Goal: Transaction & Acquisition: Register for event/course

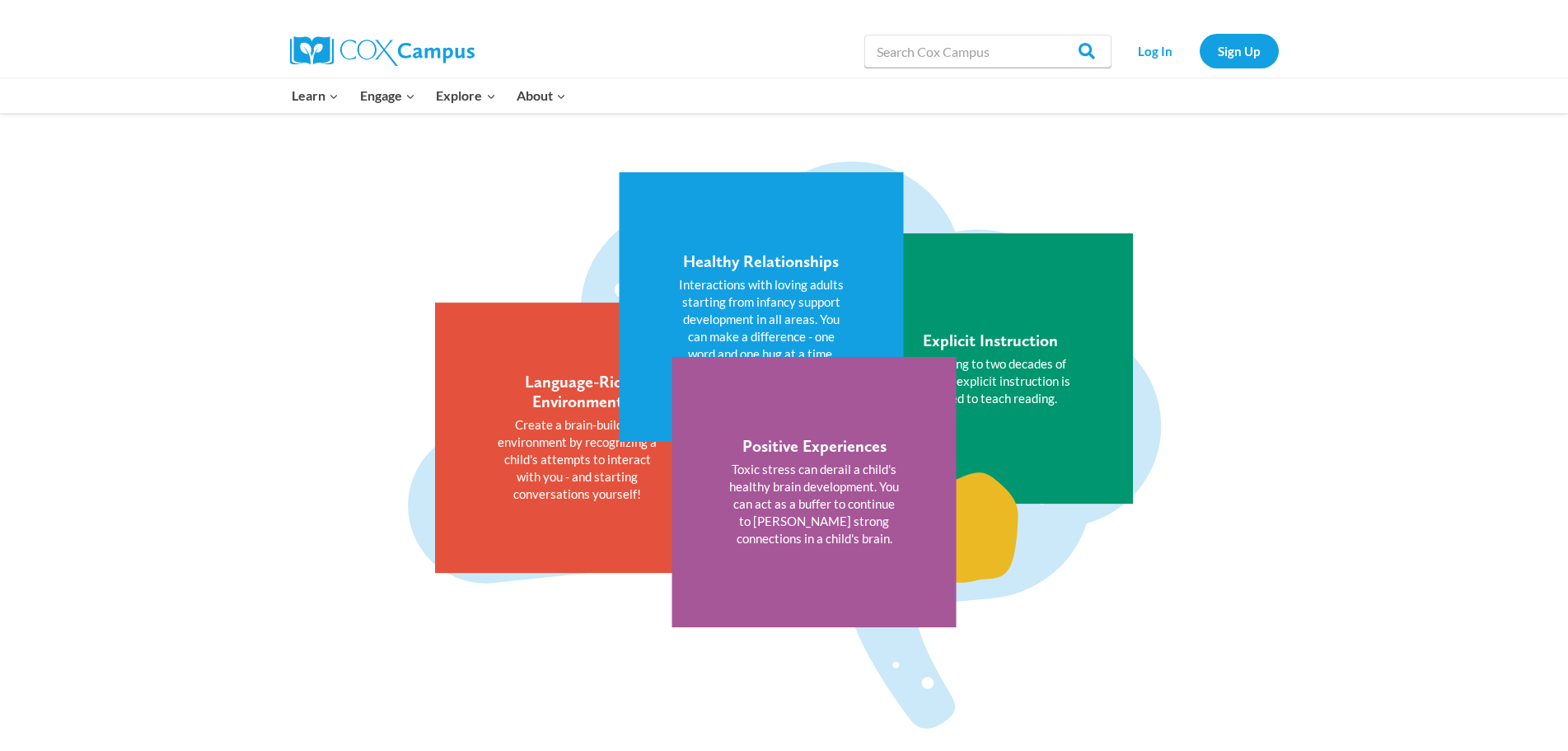
scroll to position [2309, 0]
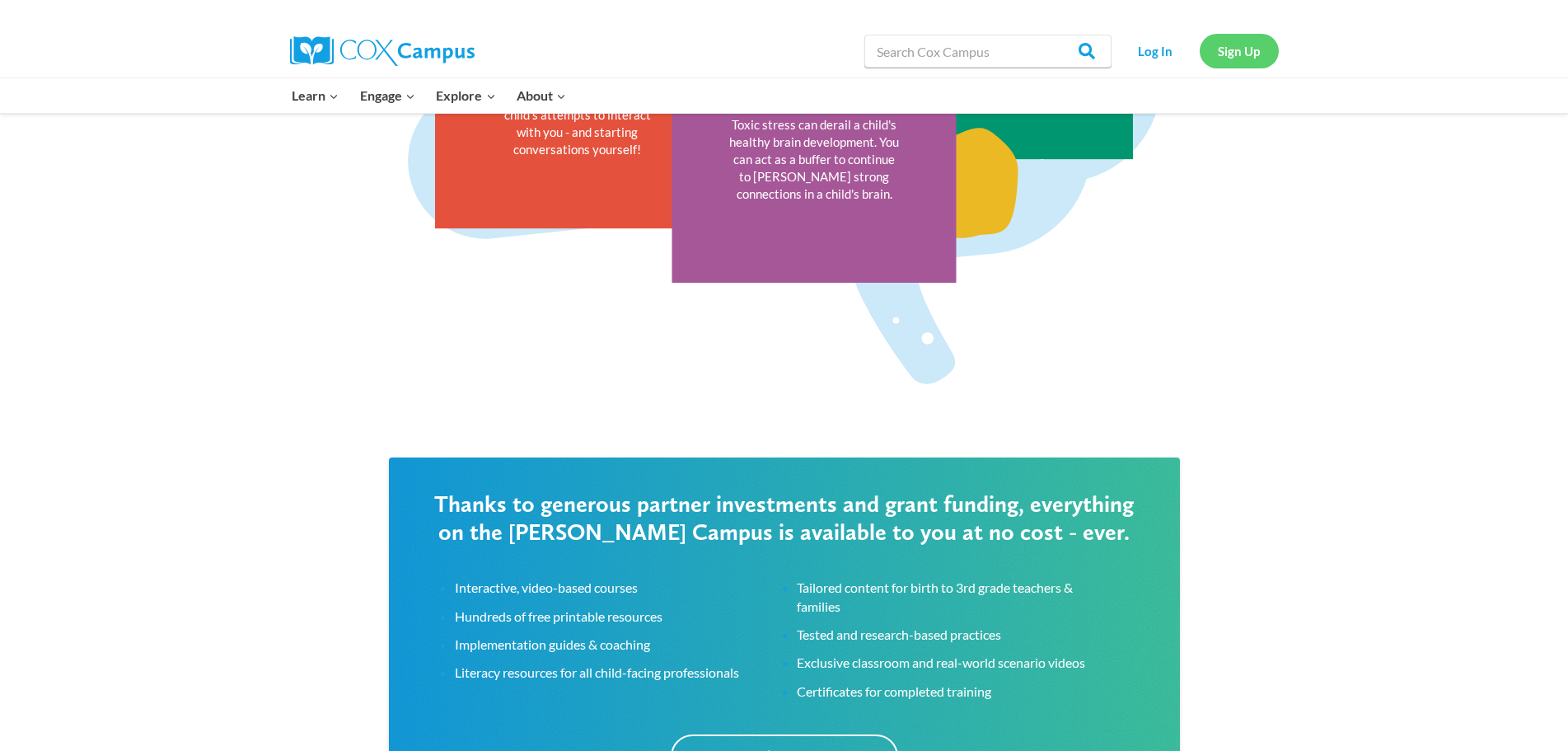
click at [1268, 54] on link "Sign Up" at bounding box center [1239, 51] width 79 height 34
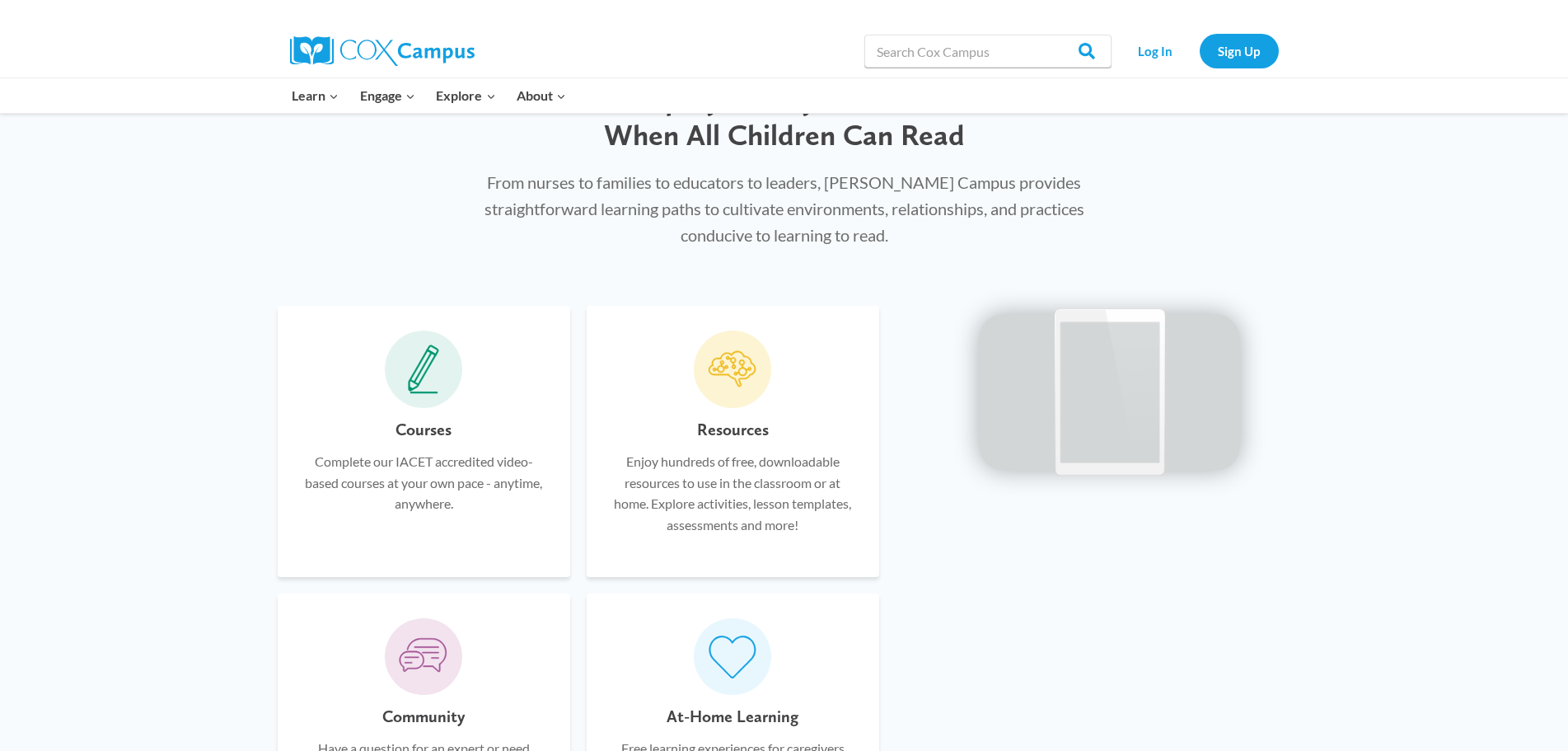
scroll to position [907, 0]
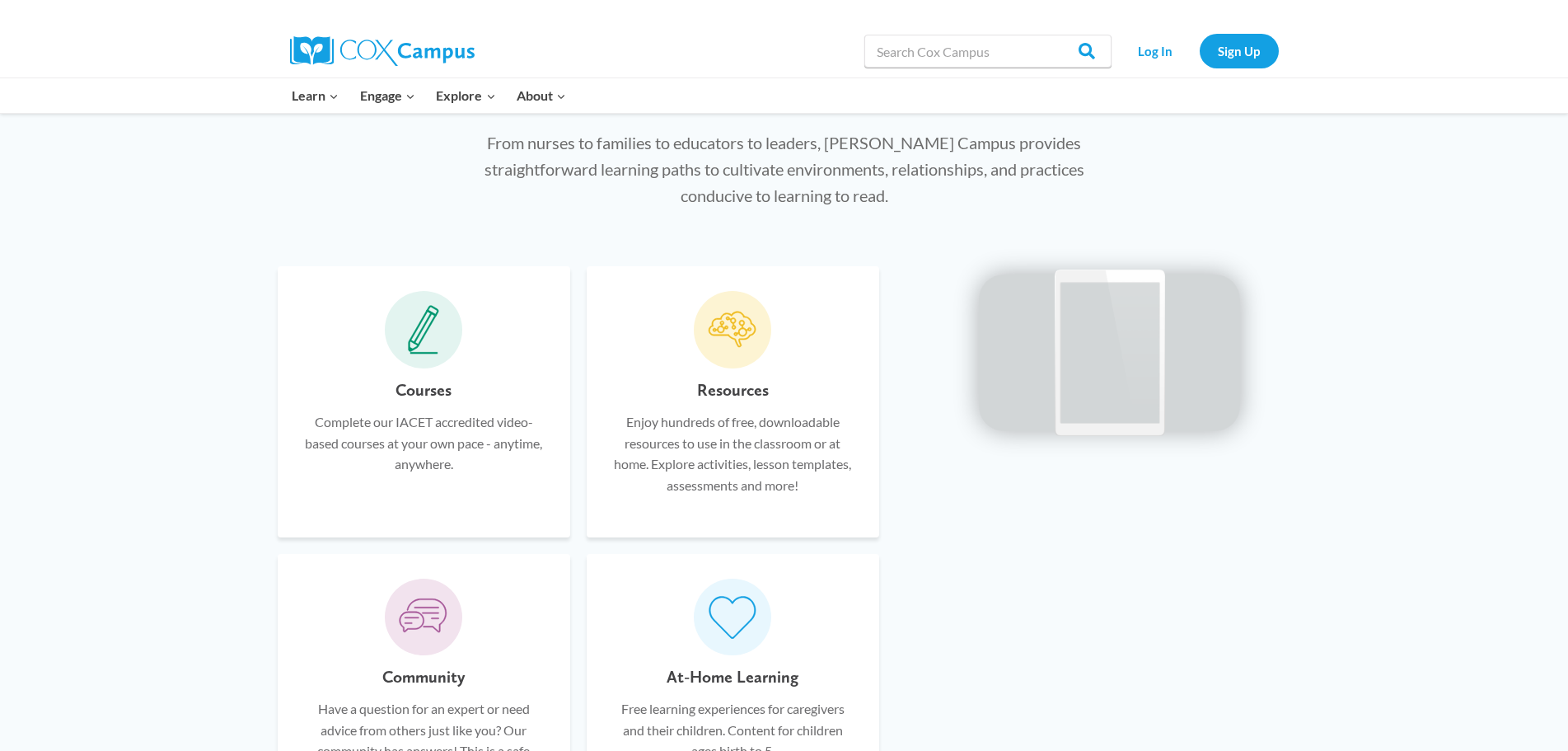
click at [418, 329] on icon at bounding box center [423, 330] width 28 height 42
click at [444, 471] on p "Complete our IACET accredited video-based courses at your own pace - anytime, a…" at bounding box center [424, 442] width 243 height 63
click at [442, 463] on p "Complete our IACET accredited video-based courses at your own pace - anytime, a…" at bounding box center [424, 442] width 243 height 63
click at [432, 366] on span at bounding box center [423, 329] width 77 height 77
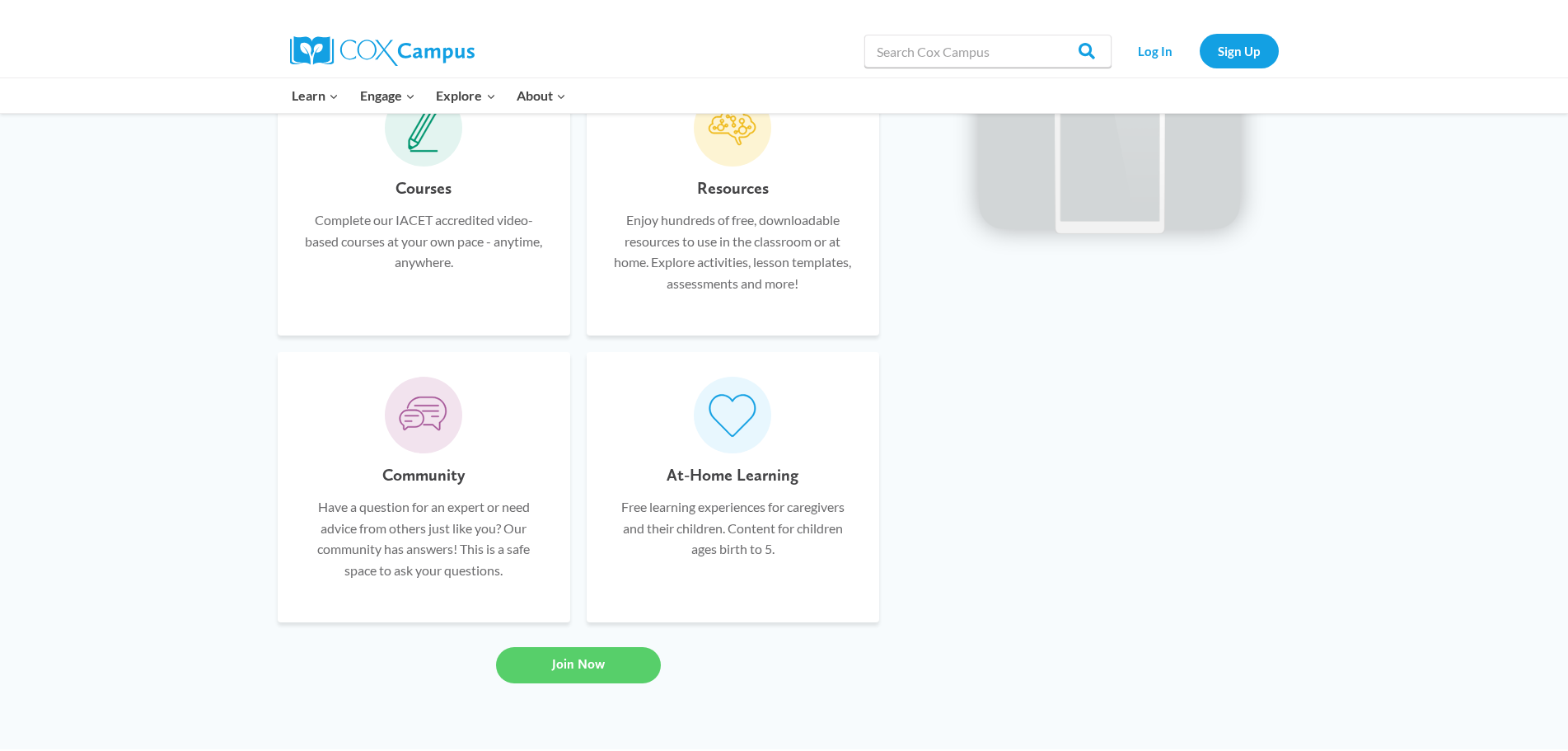
scroll to position [1071, 0]
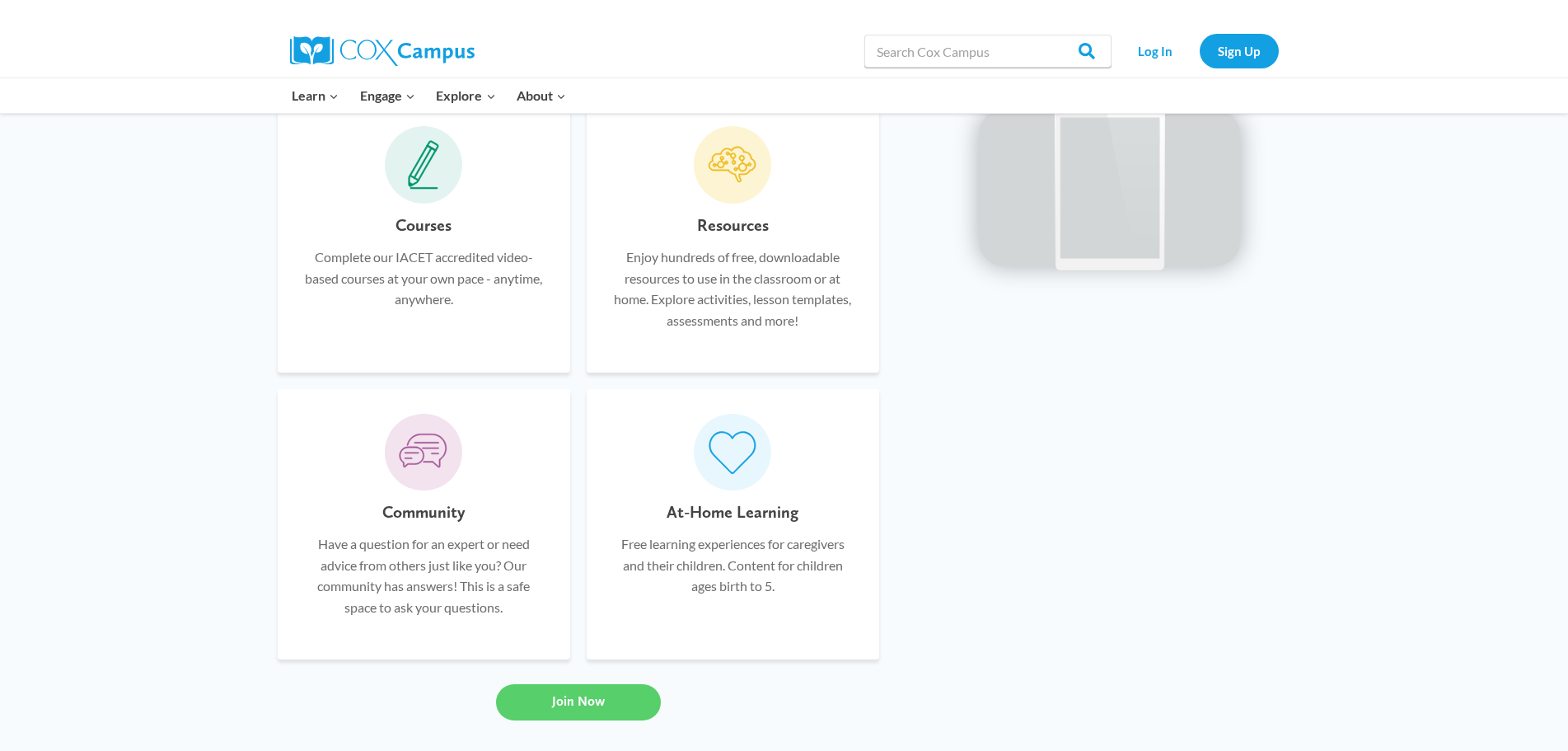
click at [426, 188] on icon at bounding box center [424, 188] width 27 height 2
click at [605, 715] on link "Join Now" at bounding box center [578, 702] width 165 height 36
click at [500, 294] on p "Complete our IACET accredited video-based courses at your own pace - anytime, a…" at bounding box center [424, 277] width 243 height 63
click at [437, 183] on icon at bounding box center [424, 165] width 31 height 50
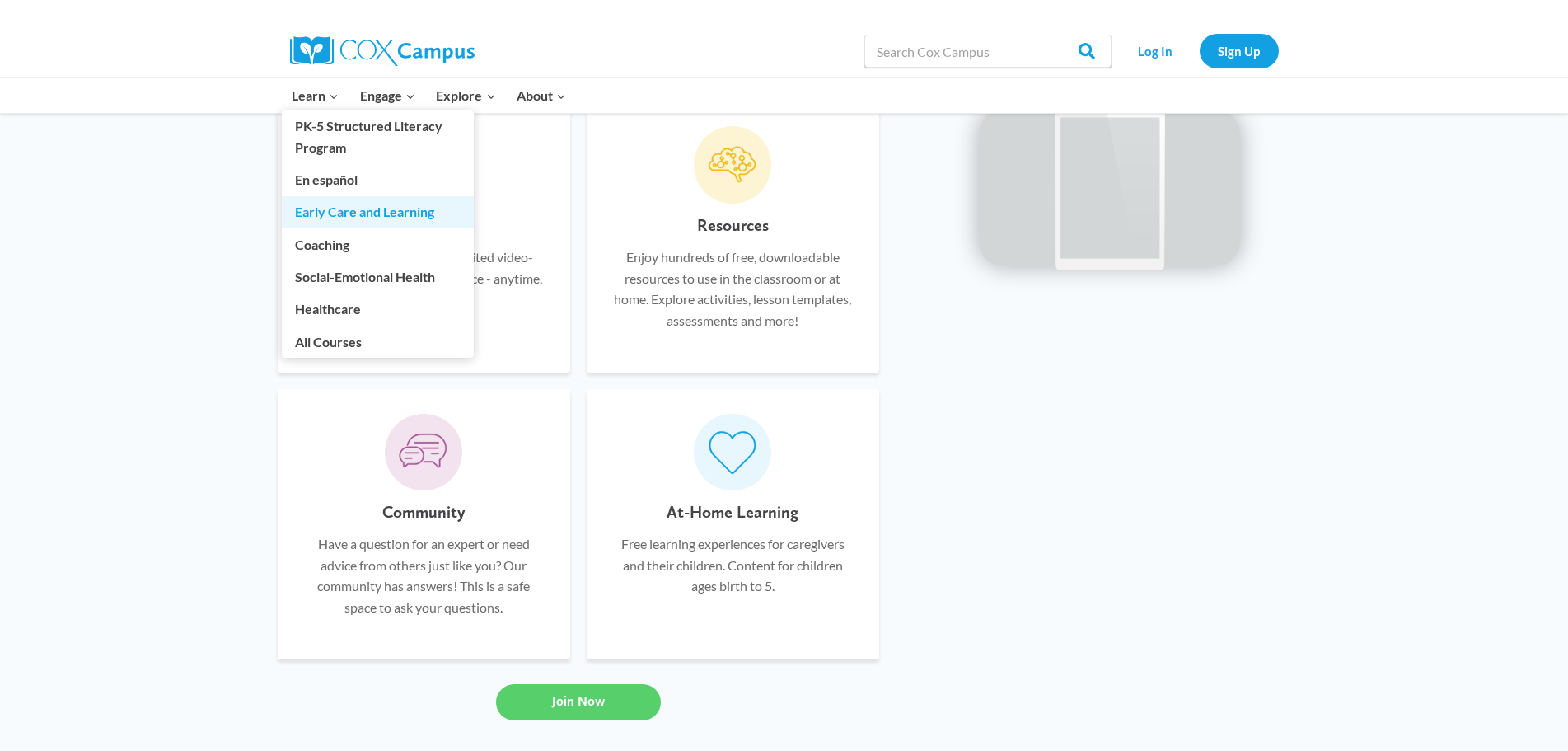
click at [333, 208] on link "Early Care and Learning" at bounding box center [378, 212] width 192 height 31
